Goal: Find specific fact: Find contact information

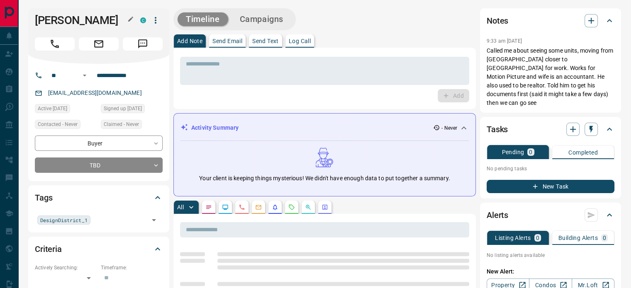
click at [130, 20] on icon "button" at bounding box center [130, 19] width 5 height 5
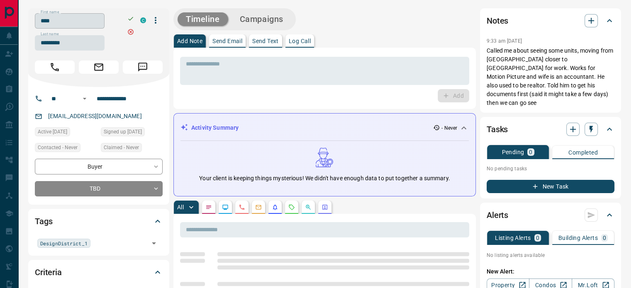
click at [105, 25] on input "****" at bounding box center [70, 20] width 70 height 15
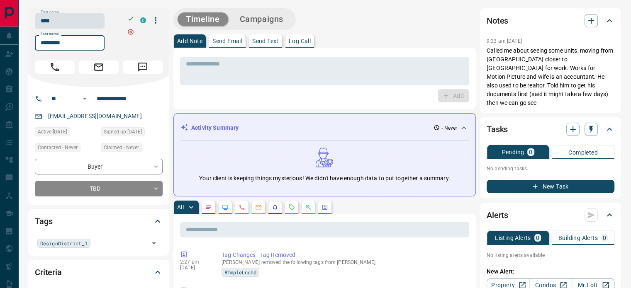
click at [79, 49] on input "*********" at bounding box center [70, 42] width 70 height 15
click at [111, 96] on input "**********" at bounding box center [125, 98] width 65 height 13
click at [127, 120] on div "[EMAIL_ADDRESS][DOMAIN_NAME]" at bounding box center [99, 117] width 128 height 14
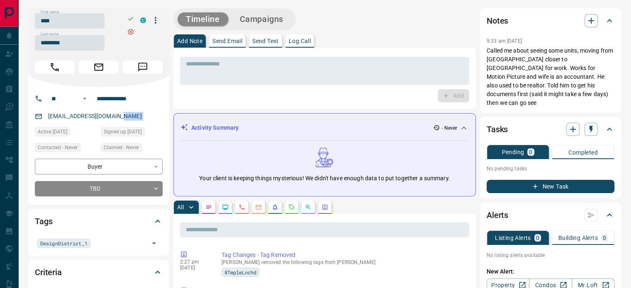
click at [127, 120] on div "[EMAIL_ADDRESS][DOMAIN_NAME]" at bounding box center [99, 117] width 128 height 14
copy link "[EMAIL_ADDRESS][DOMAIN_NAME]"
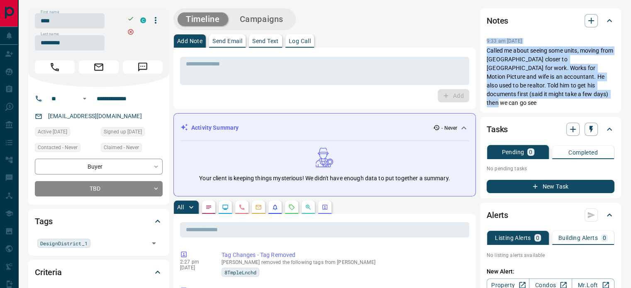
copy div "9:33 am [DATE] Pin Called me about seeing some units, moving from [GEOGRAPHIC_D…"
drag, startPoint x: 572, startPoint y: 93, endPoint x: 486, endPoint y: 40, distance: 100.6
click at [486, 40] on div "Notes 9:33 am [DATE] Called me about seeing some units, moving from [GEOGRAPHIC…" at bounding box center [550, 60] width 141 height 105
drag, startPoint x: 486, startPoint y: 40, endPoint x: 381, endPoint y: 85, distance: 114.4
click at [486, 40] on div "Notes 9:33 am [DATE] Called me about seeing some units, moving from [GEOGRAPHIC…" at bounding box center [550, 60] width 141 height 105
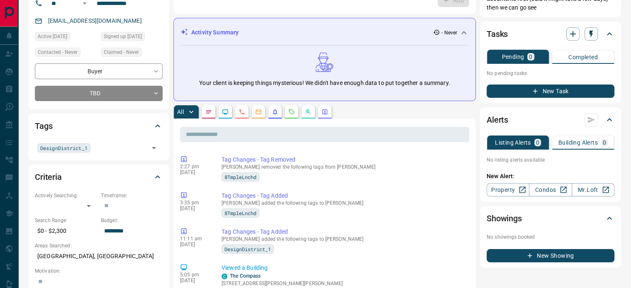
scroll to position [166, 0]
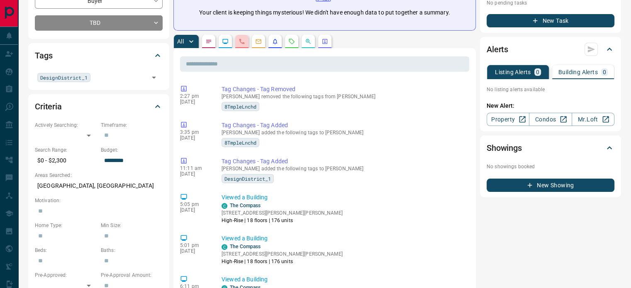
click at [241, 42] on icon "Calls" at bounding box center [241, 41] width 5 height 5
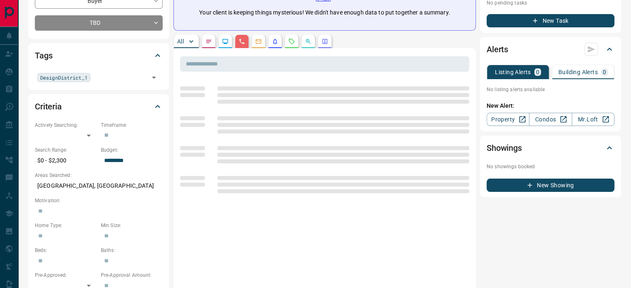
click at [79, 182] on p "[GEOGRAPHIC_DATA], [GEOGRAPHIC_DATA]" at bounding box center [99, 186] width 128 height 14
copy p "[GEOGRAPHIC_DATA], [GEOGRAPHIC_DATA]"
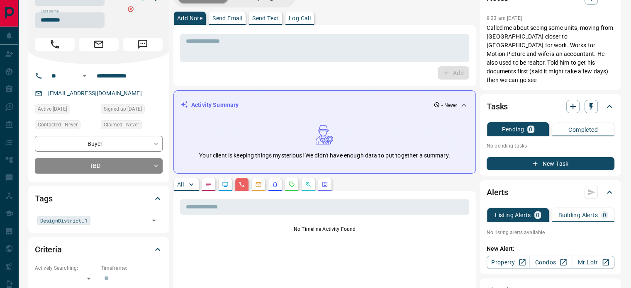
scroll to position [0, 0]
